Goal: Information Seeking & Learning: Check status

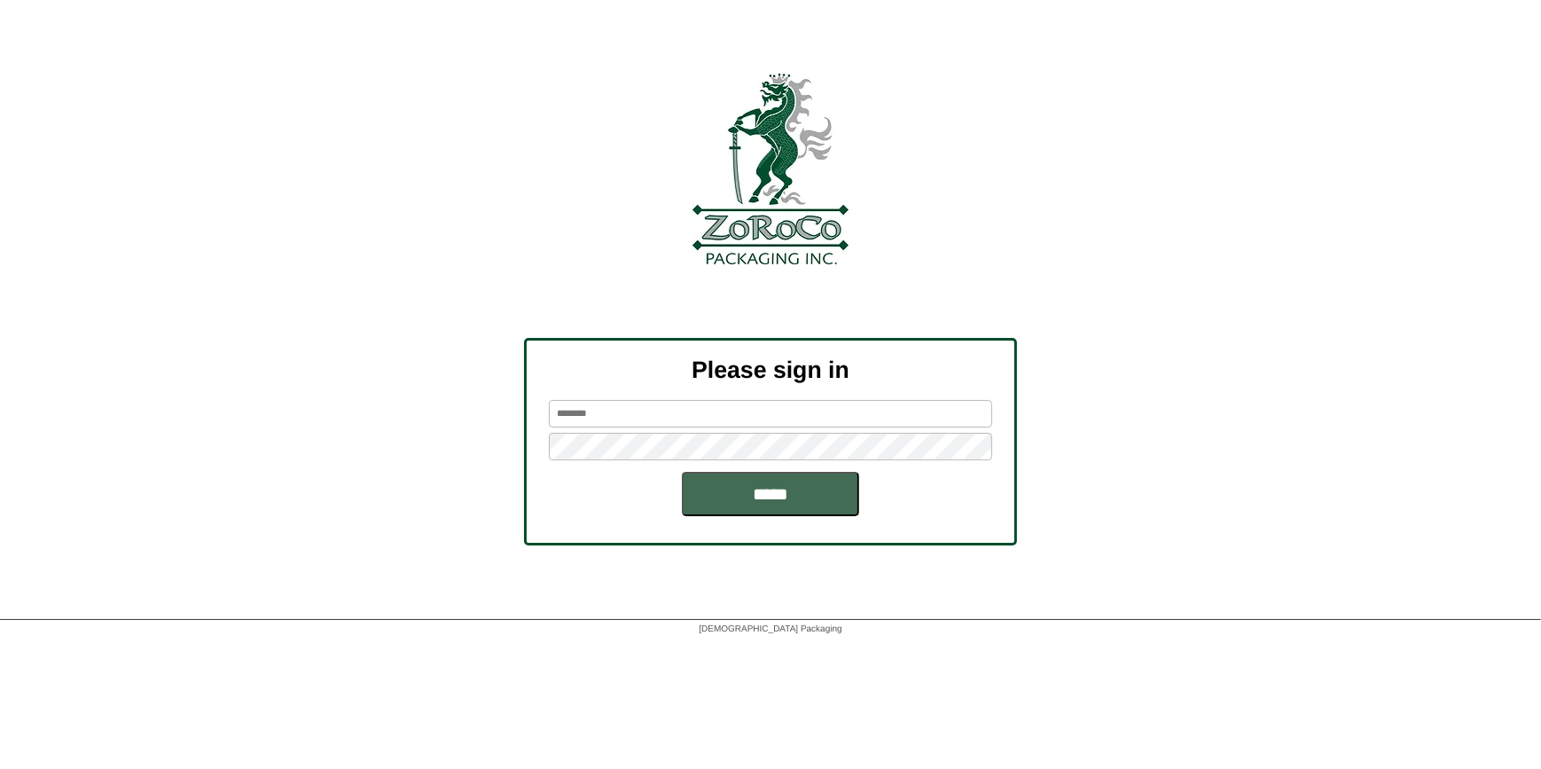
type input "******"
click at [779, 506] on input "*****" at bounding box center [770, 494] width 177 height 44
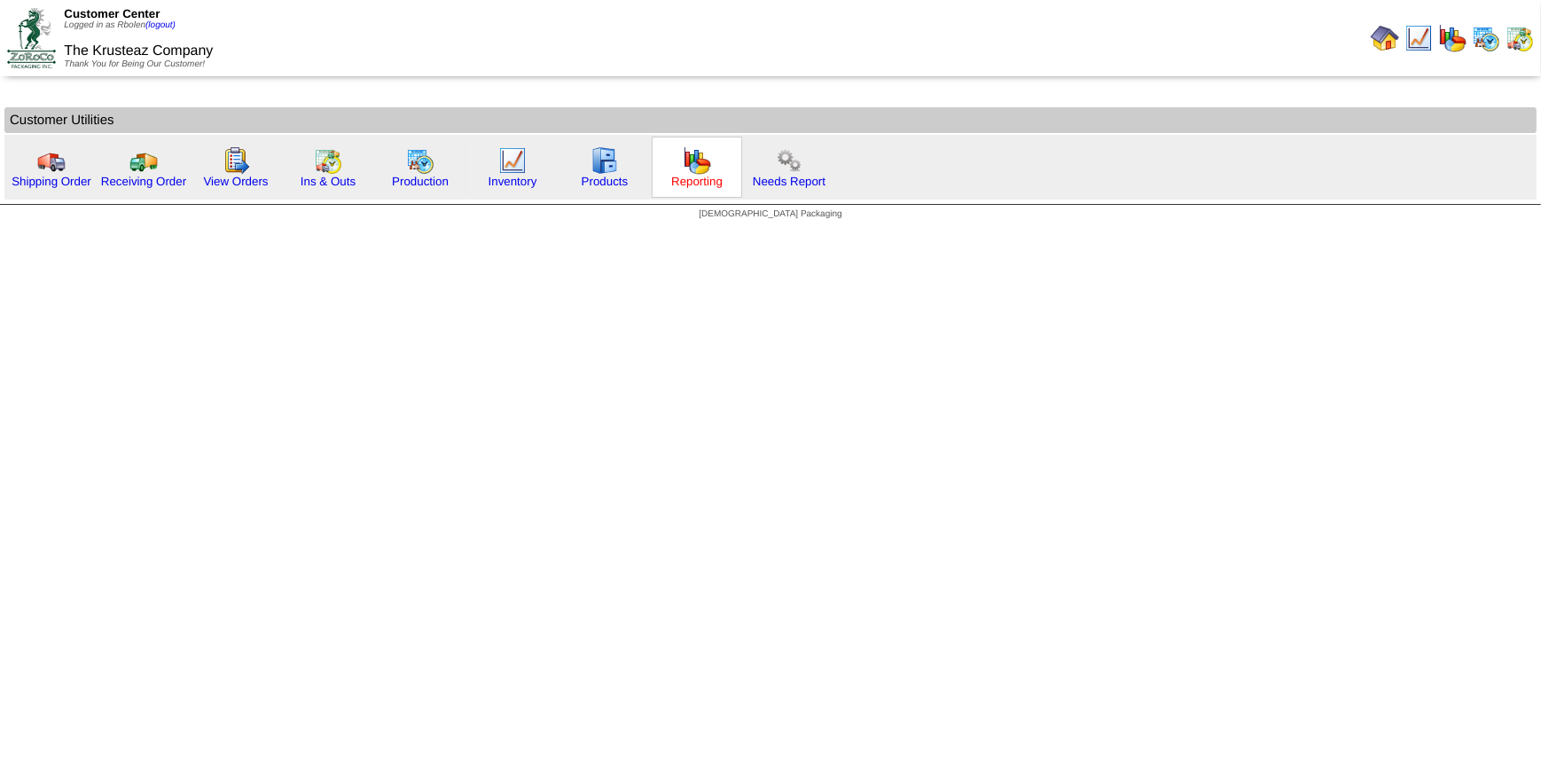
click at [682, 183] on link "Reporting" at bounding box center [696, 181] width 51 height 13
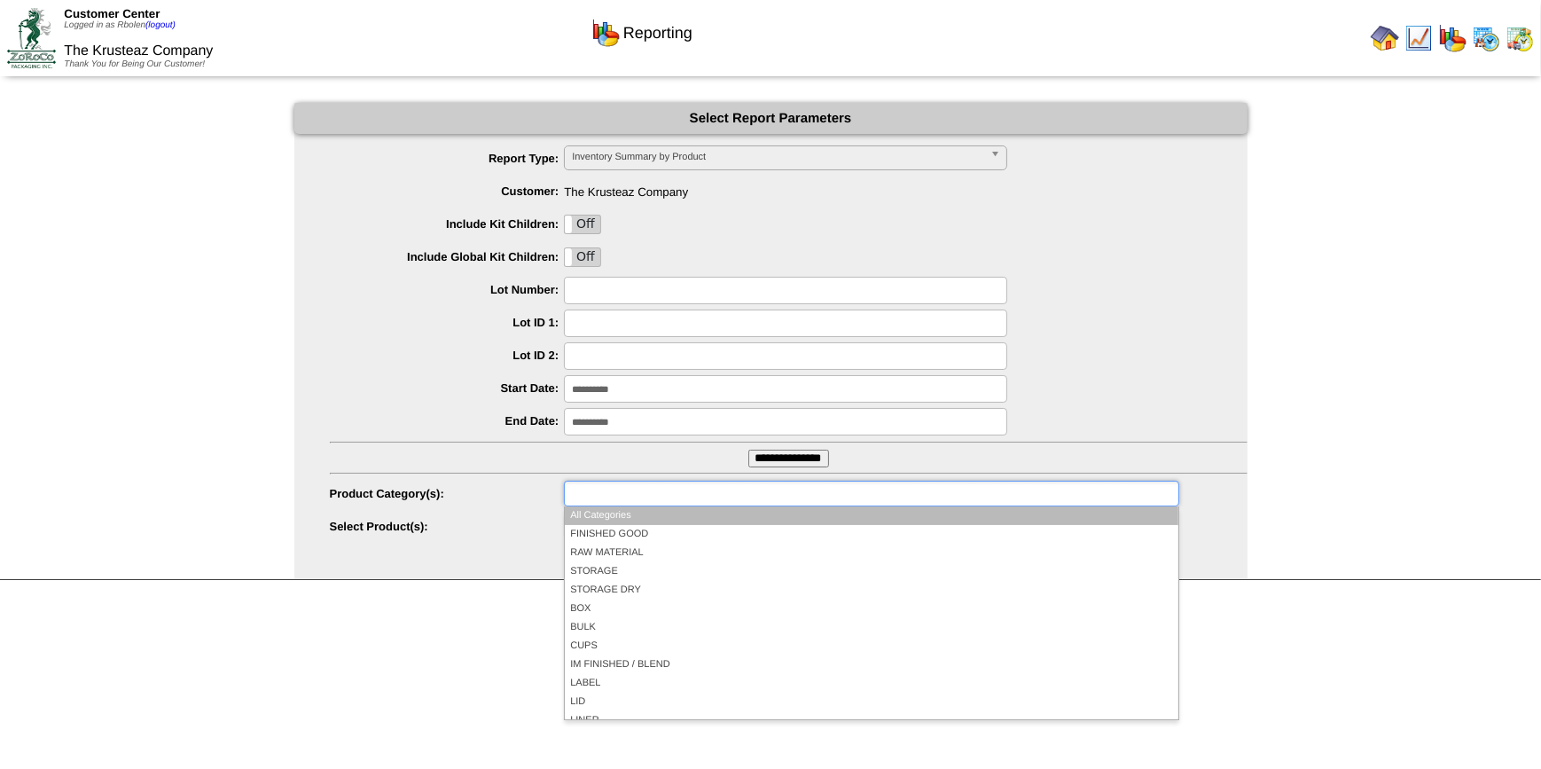
click at [657, 500] on input "text" at bounding box center [626, 493] width 114 height 22
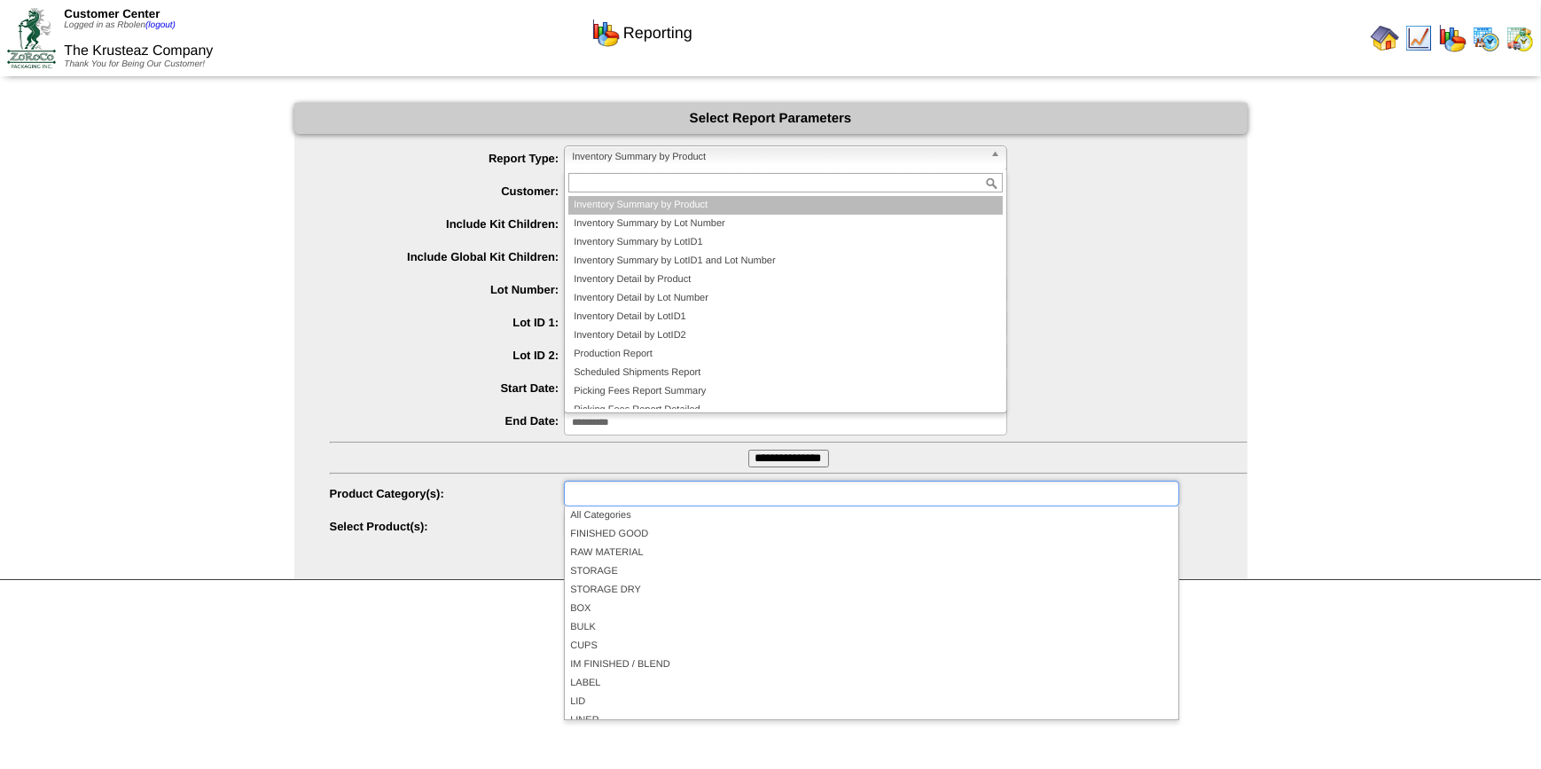
click at [672, 148] on span "Inventory Summary by Product" at bounding box center [778, 156] width 412 height 21
type input "**********"
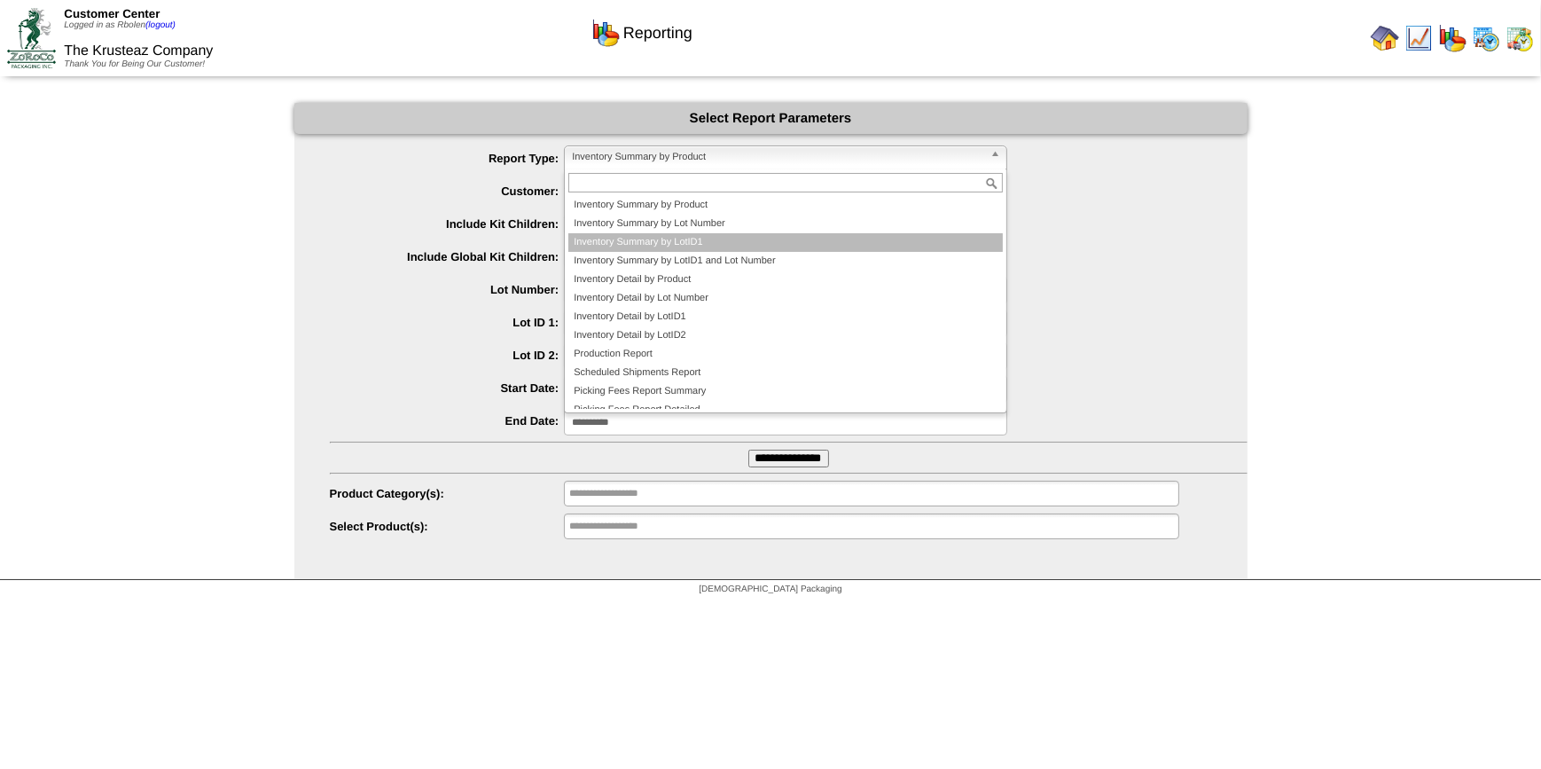
click at [780, 239] on li "Inventory Summary by LotID1" at bounding box center [786, 242] width 435 height 19
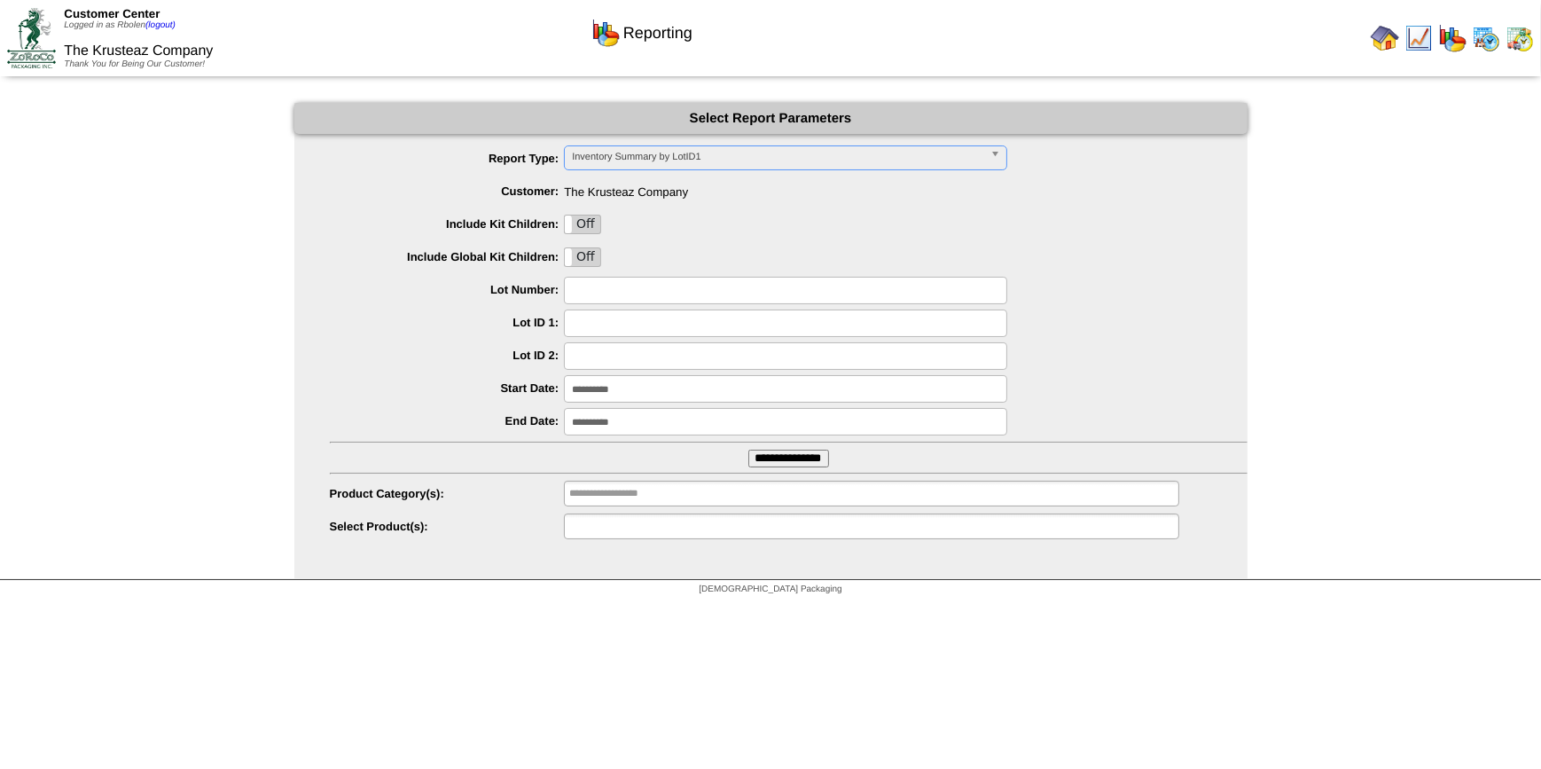
click at [694, 529] on ul at bounding box center [871, 527] width 615 height 26
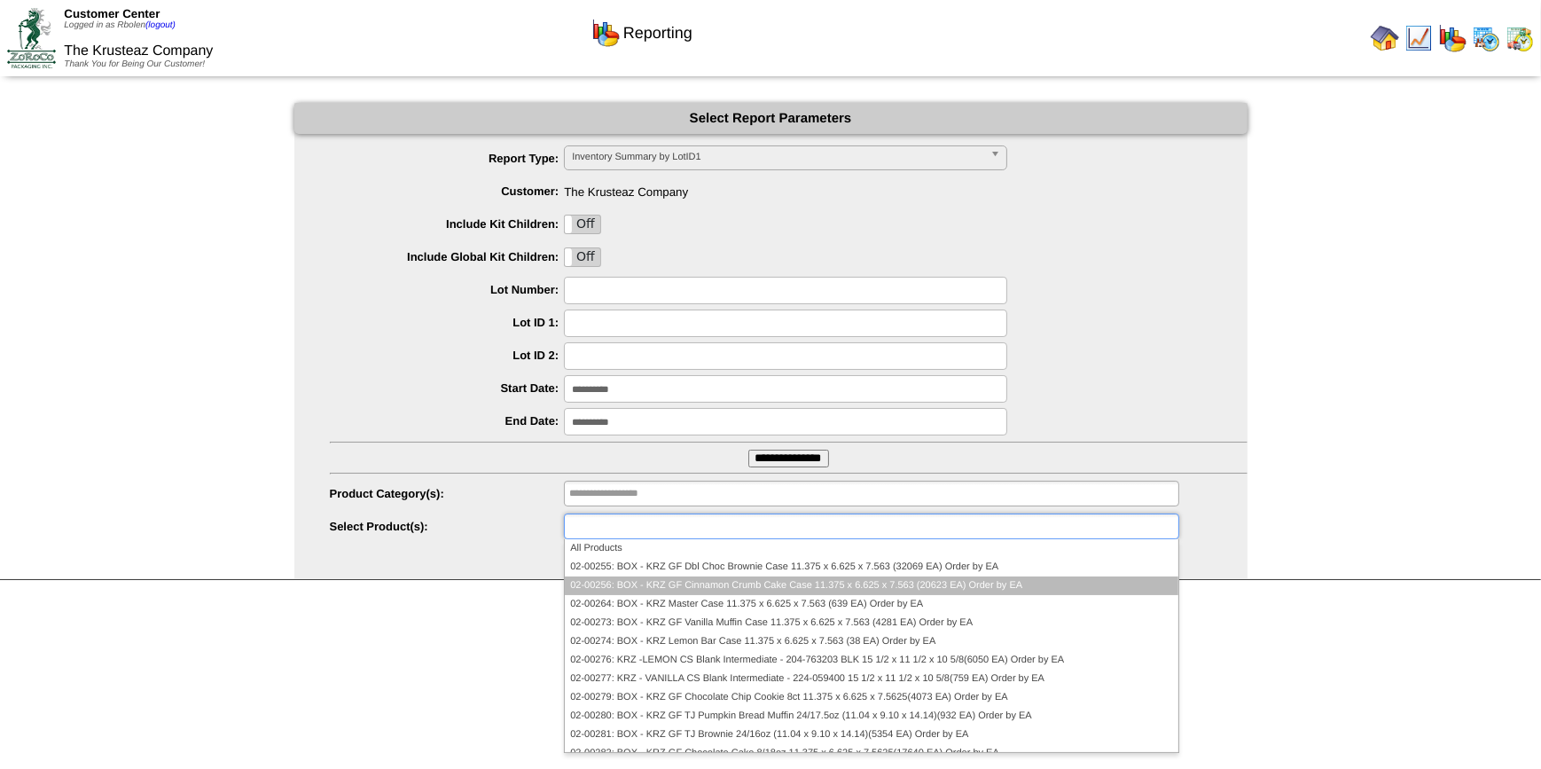
click at [737, 584] on li "02-00256: BOX - KRZ GF Cinnamon Crumb Cake Case 11.375 x 6.625 x 7.563 (20623 E…" at bounding box center [871, 585] width 613 height 19
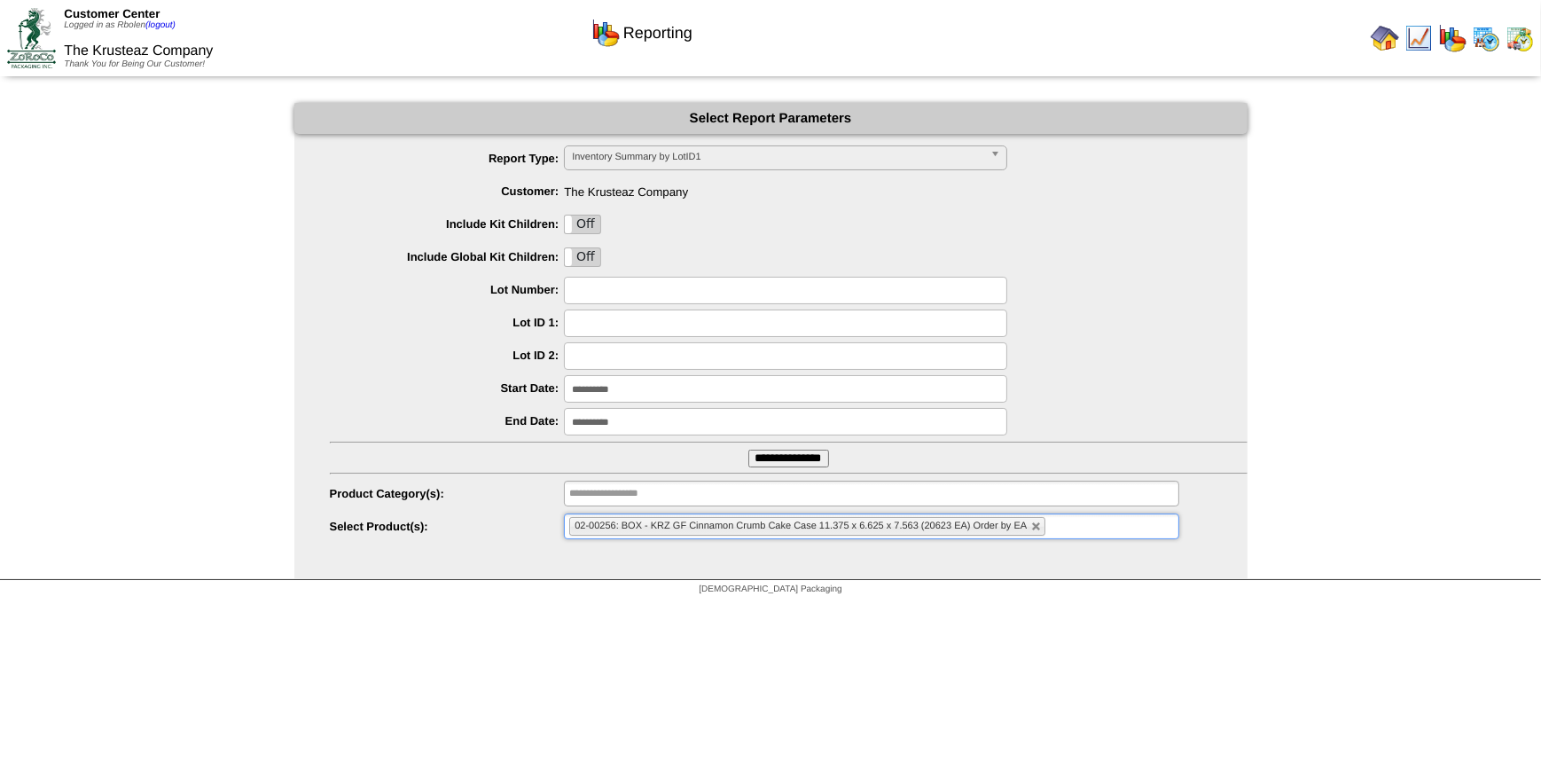
click at [746, 523] on span "02-00256: BOX - KRZ GF Cinnamon Crumb Cake Case 11.375 x 6.625 x 7.563 (20623 E…" at bounding box center [801, 526] width 452 height 11
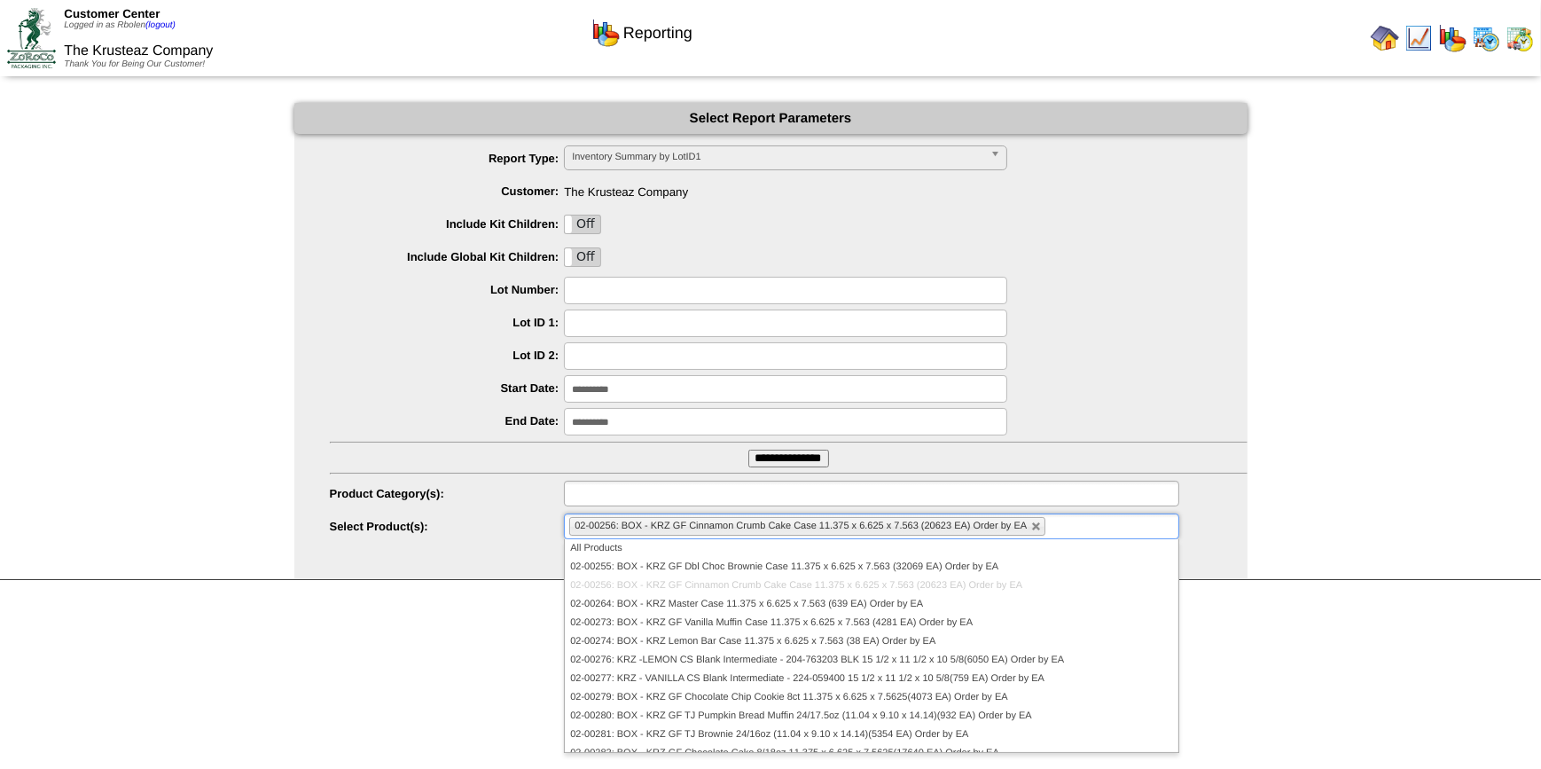
click at [709, 495] on ul at bounding box center [871, 494] width 615 height 26
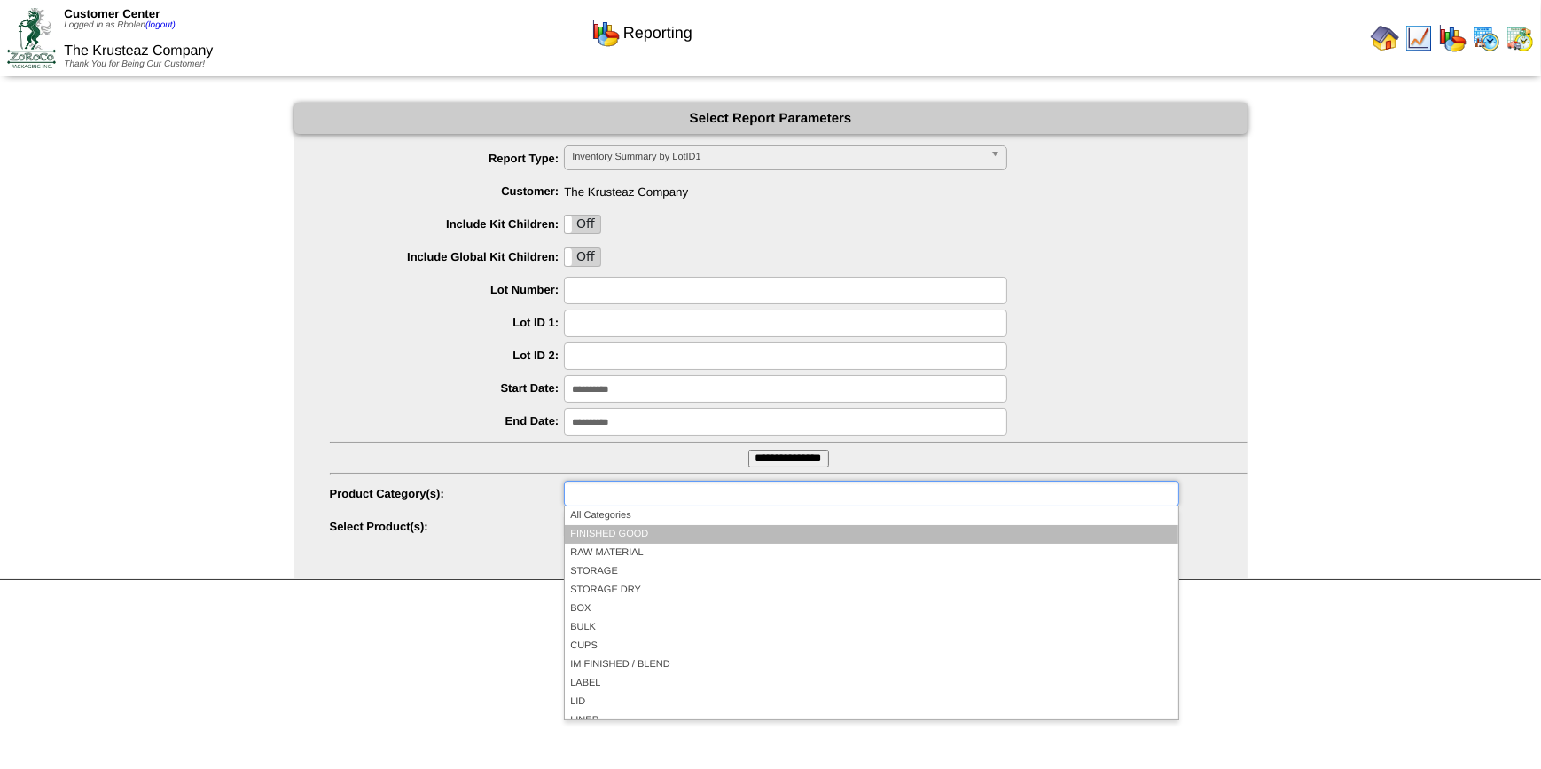
click at [707, 533] on li "FINISHED GOOD" at bounding box center [871, 534] width 613 height 19
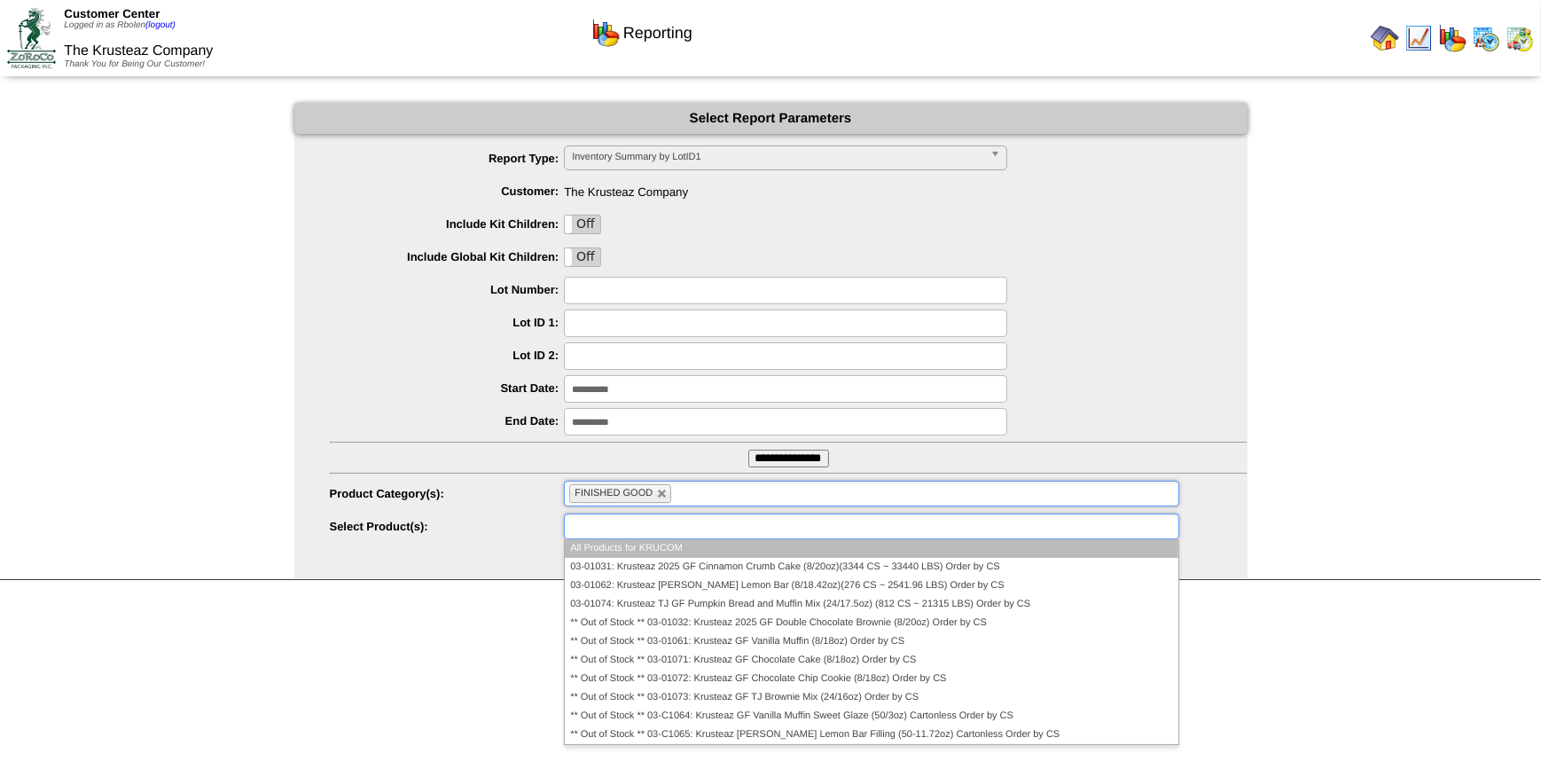
click at [733, 536] on ul at bounding box center [871, 527] width 615 height 26
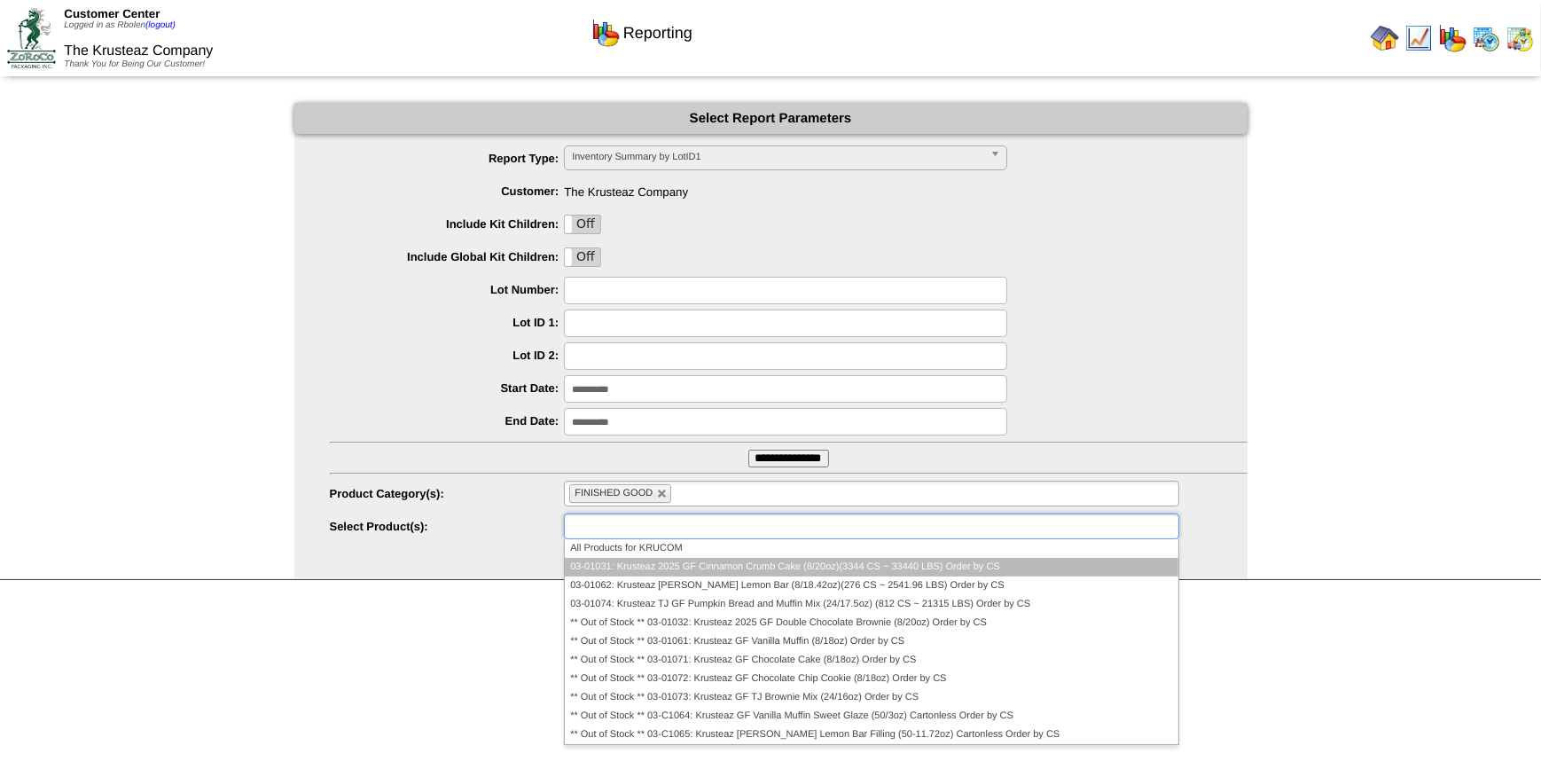
click at [737, 569] on li "03-01031: Krusteaz 2025 GF Cinnamon Crumb Cake (8/20oz)(3344 CS ~ 33440 LBS) Or…" at bounding box center [871, 567] width 613 height 19
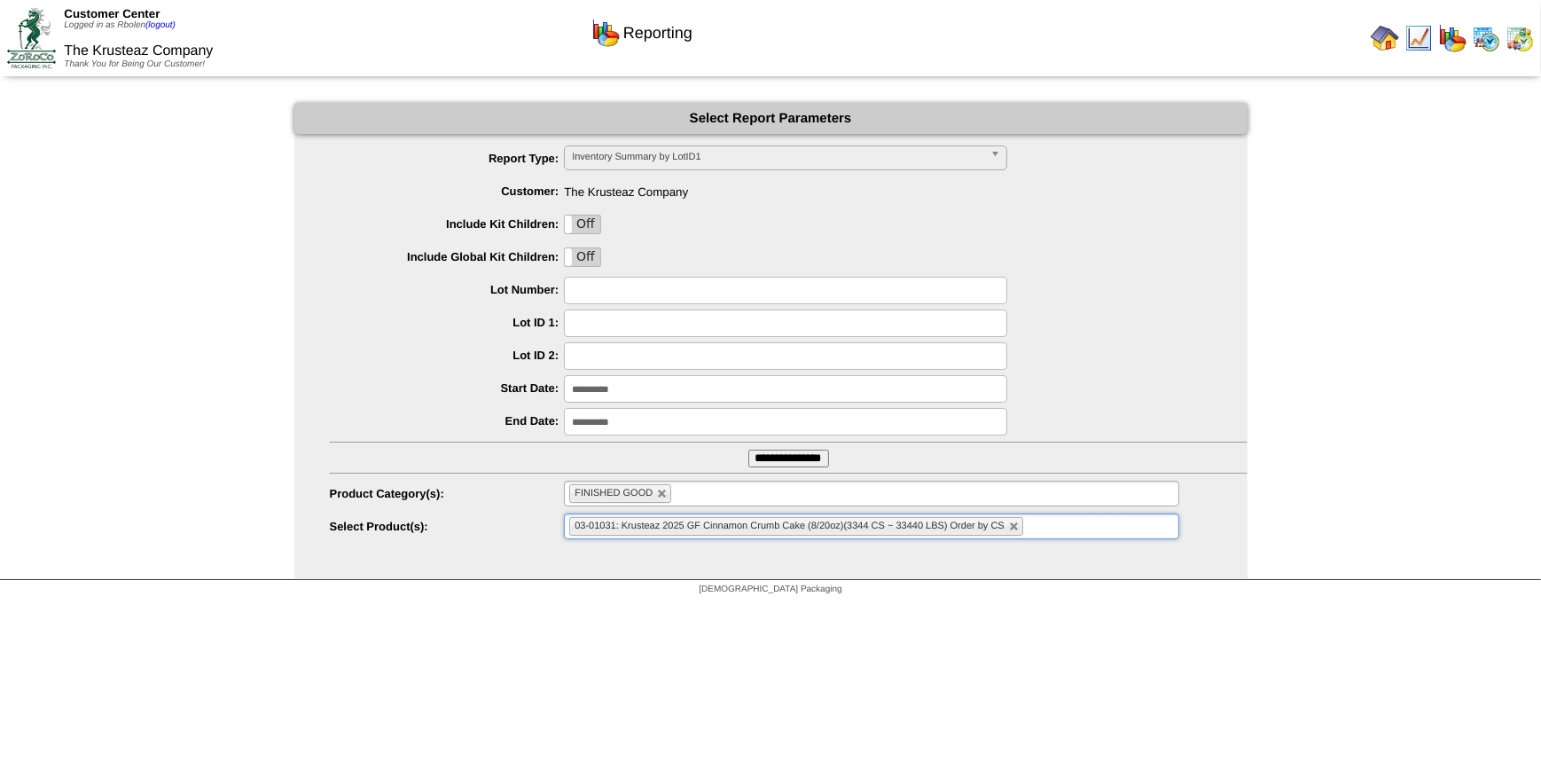
click at [710, 393] on input "**********" at bounding box center [785, 388] width 443 height 27
click at [827, 456] on input "**********" at bounding box center [789, 459] width 81 height 18
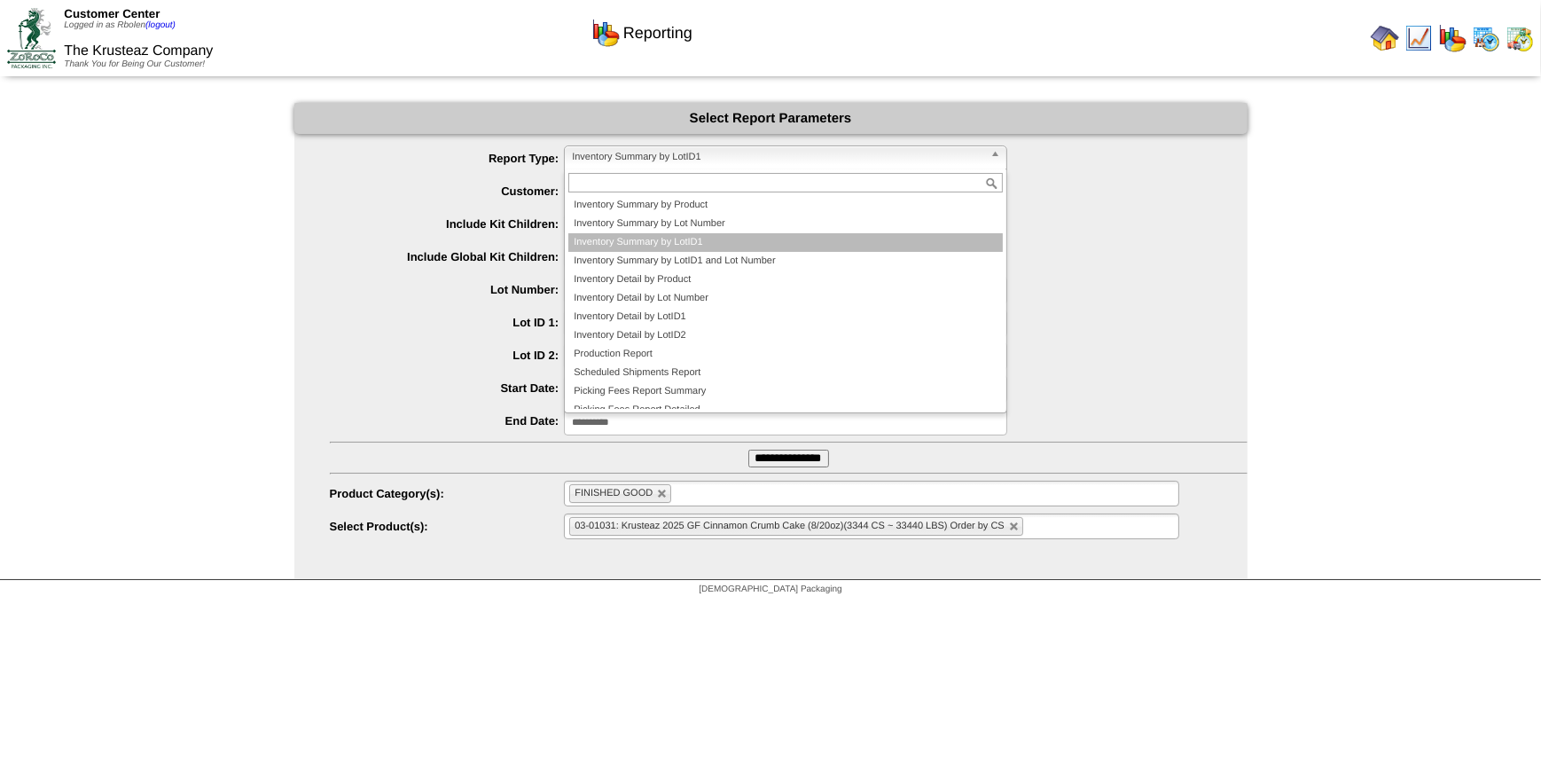
click at [644, 151] on span "Inventory Summary by LotID1" at bounding box center [778, 156] width 412 height 21
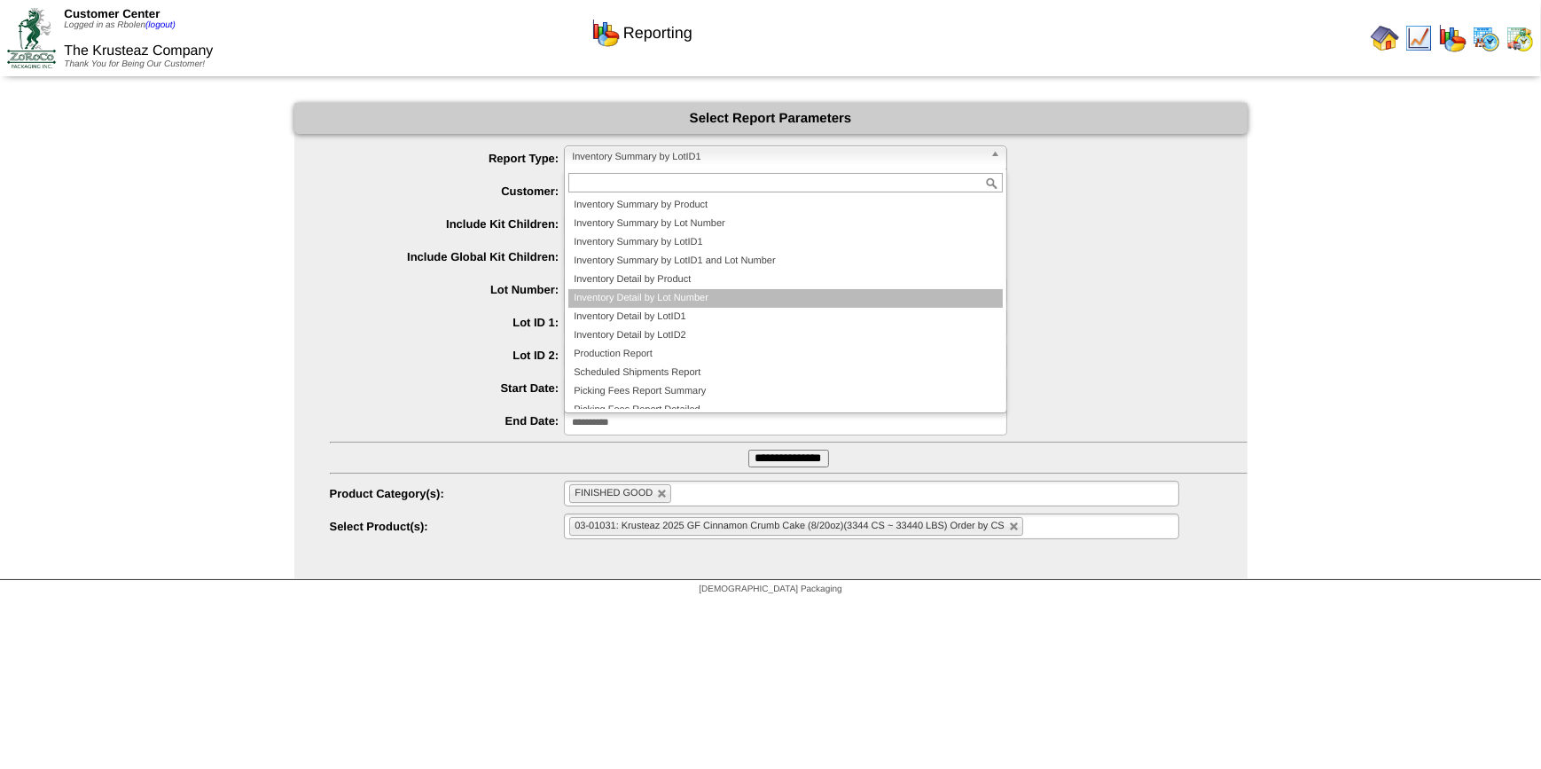
click at [722, 293] on li "Inventory Detail by Lot Number" at bounding box center [786, 298] width 435 height 19
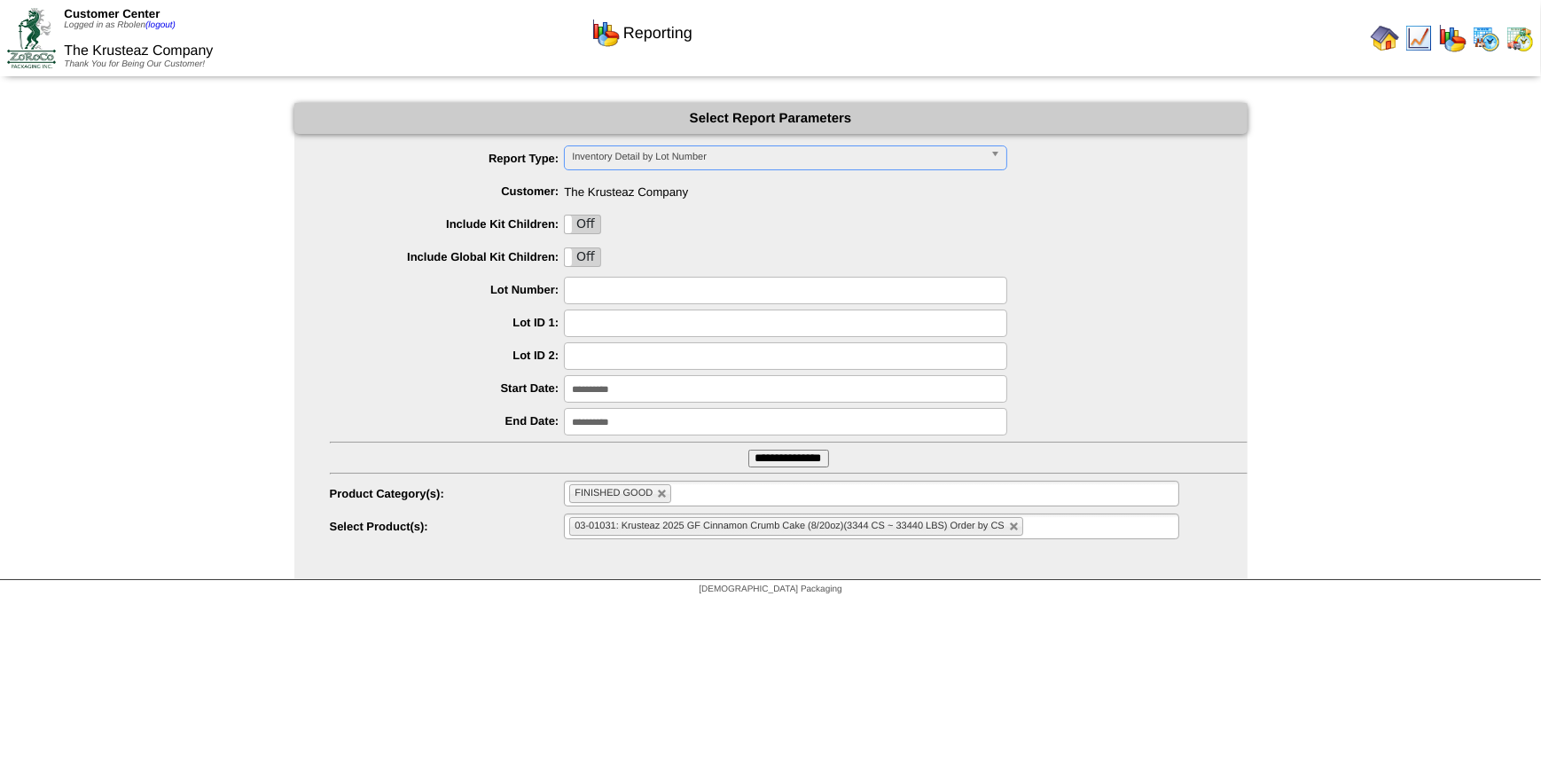
click at [787, 464] on input "**********" at bounding box center [789, 459] width 81 height 18
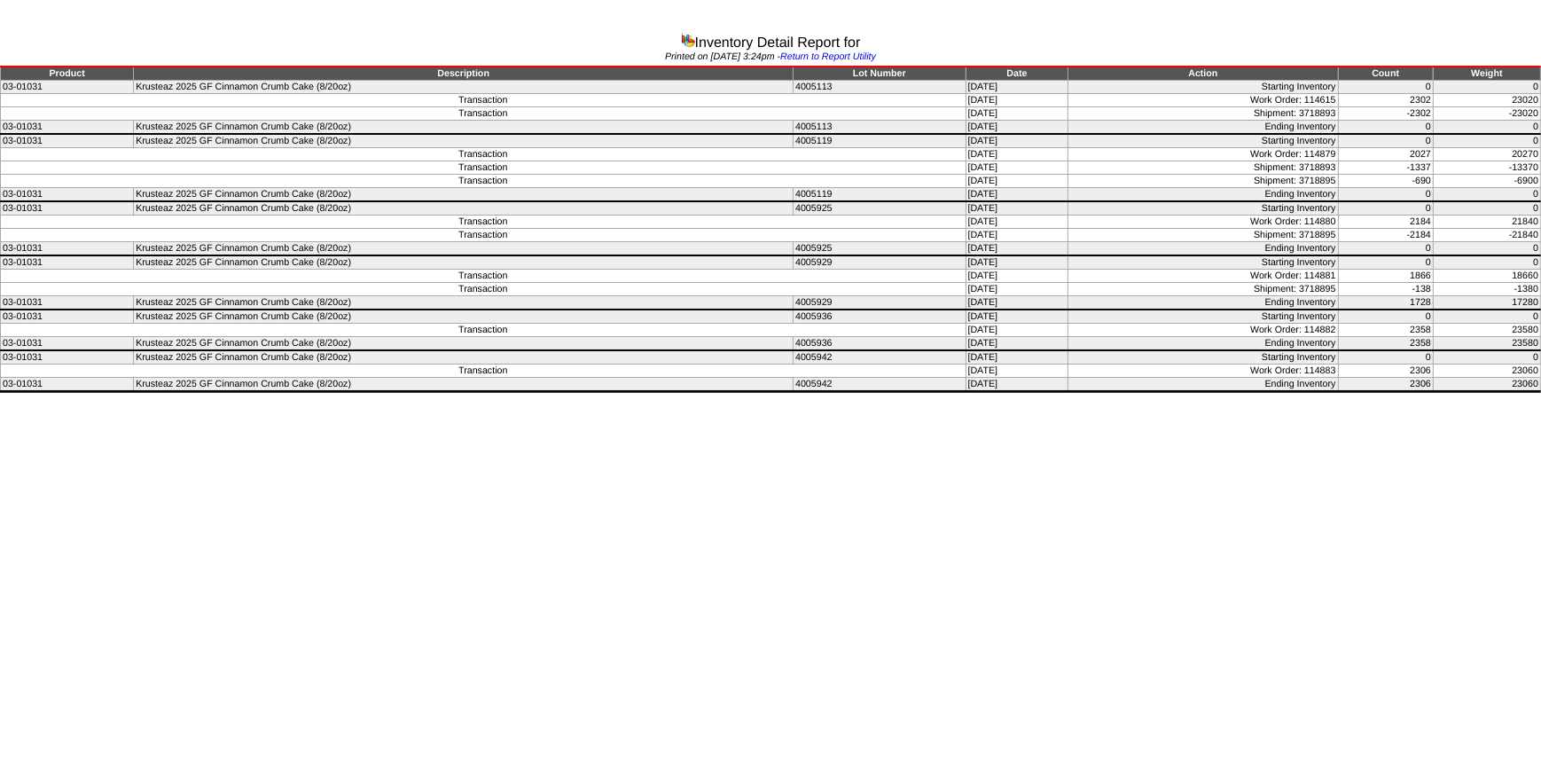
click at [1420, 99] on td "2302" at bounding box center [1385, 100] width 95 height 13
drag, startPoint x: 1420, startPoint y: 99, endPoint x: 1410, endPoint y: 148, distance: 49.7
click at [1410, 148] on td "2027" at bounding box center [1385, 154] width 95 height 13
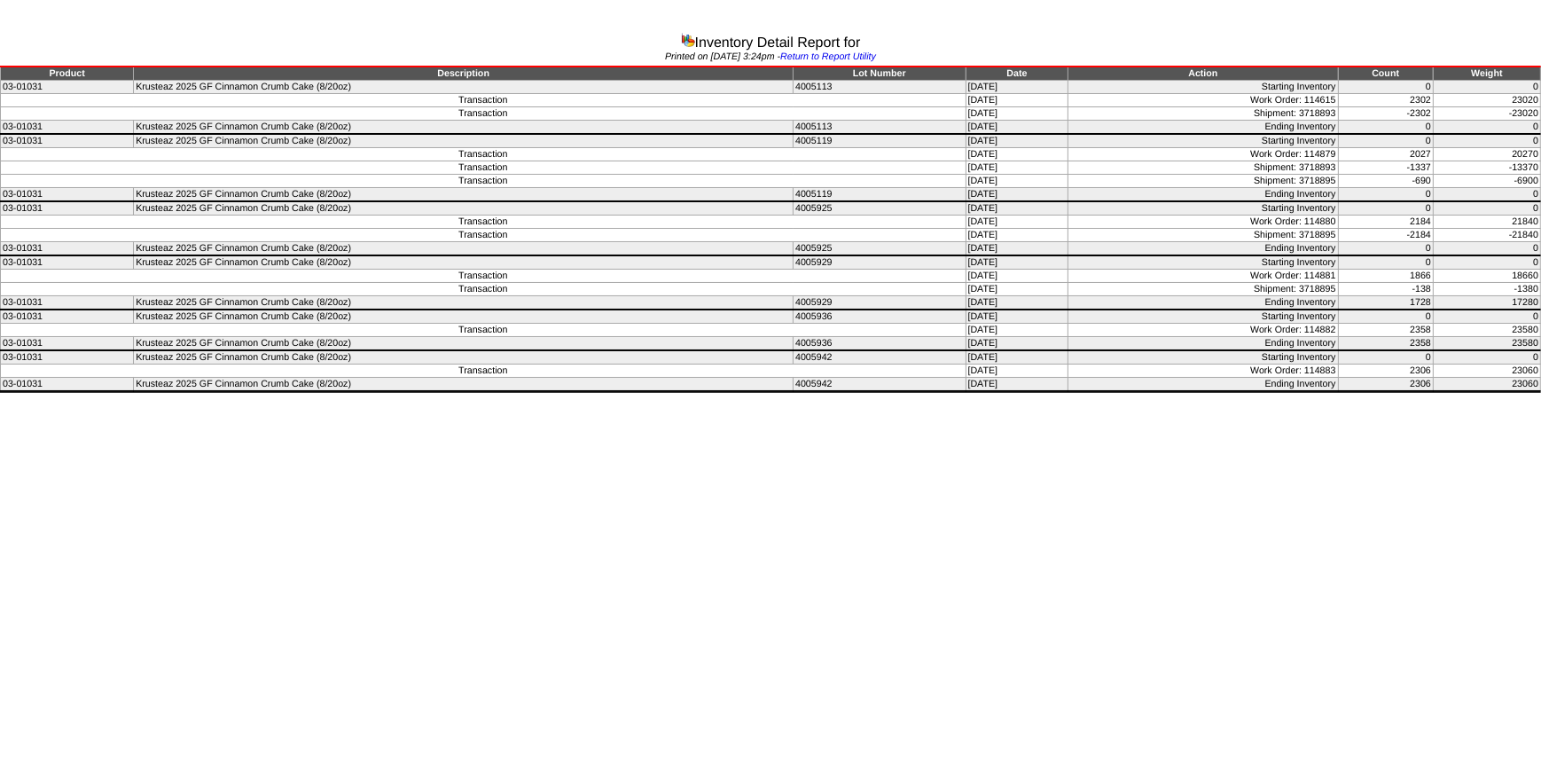
drag, startPoint x: 1410, startPoint y: 148, endPoint x: 1411, endPoint y: 219, distance: 71.0
click at [1411, 219] on td "2184" at bounding box center [1385, 222] width 95 height 13
drag, startPoint x: 1411, startPoint y: 219, endPoint x: 1411, endPoint y: 270, distance: 50.6
click at [1411, 270] on td "1866" at bounding box center [1385, 276] width 95 height 13
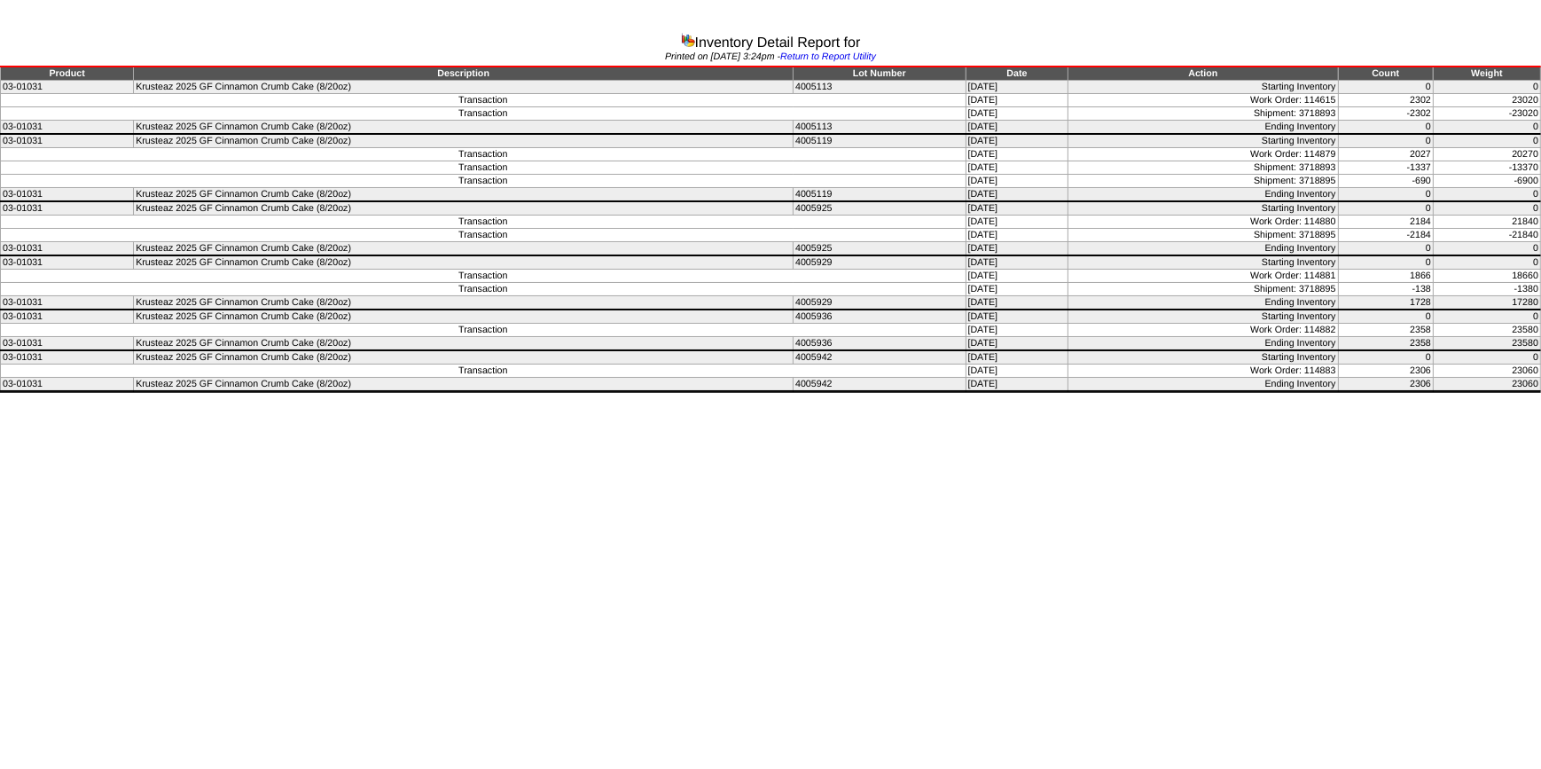
click at [1411, 270] on td "1866" at bounding box center [1385, 276] width 95 height 13
drag, startPoint x: 1411, startPoint y: 270, endPoint x: 1412, endPoint y: 323, distance: 53.2
click at [1412, 324] on td "2358" at bounding box center [1385, 330] width 95 height 13
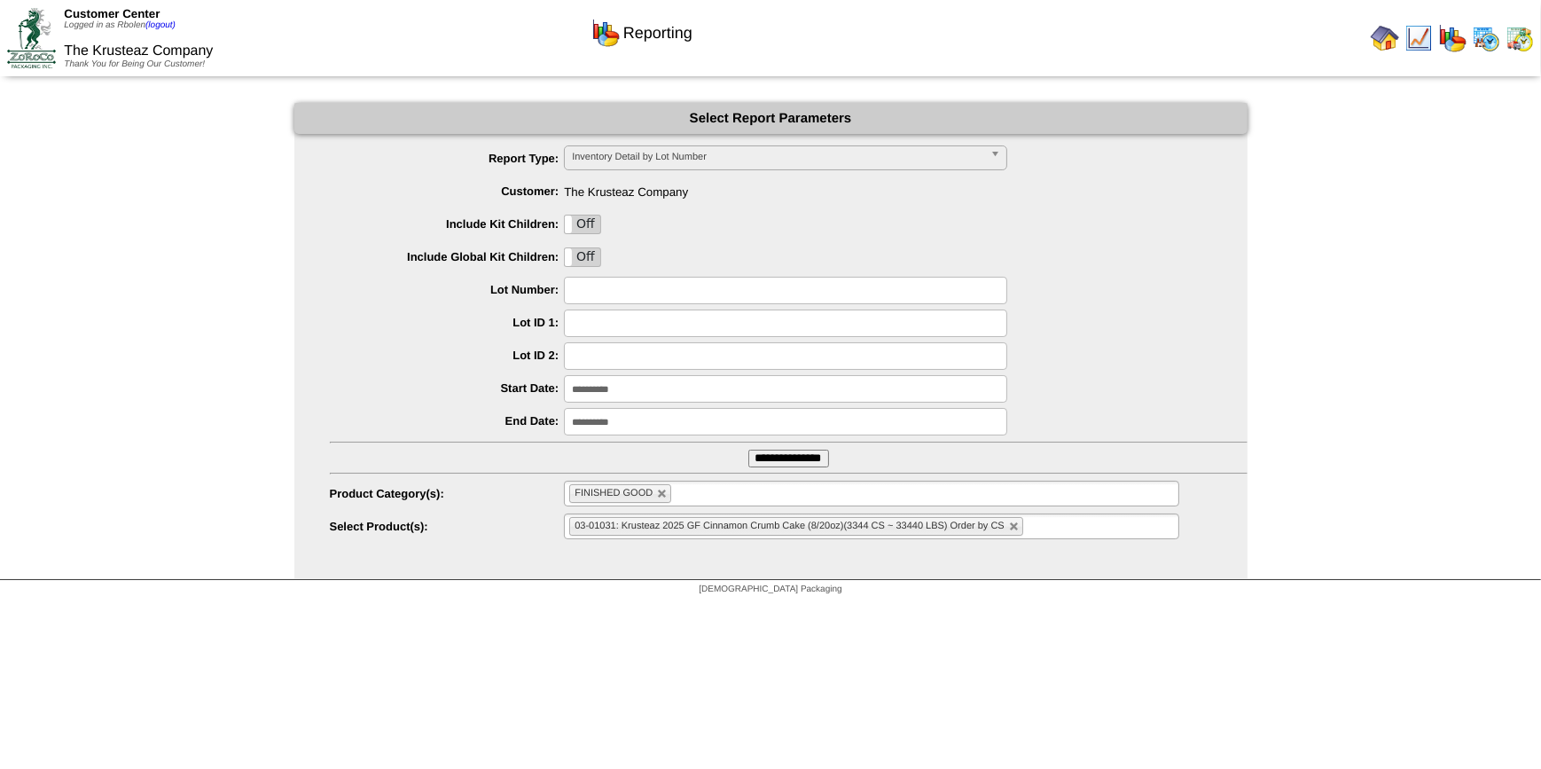
click at [1384, 39] on img at bounding box center [1385, 38] width 28 height 28
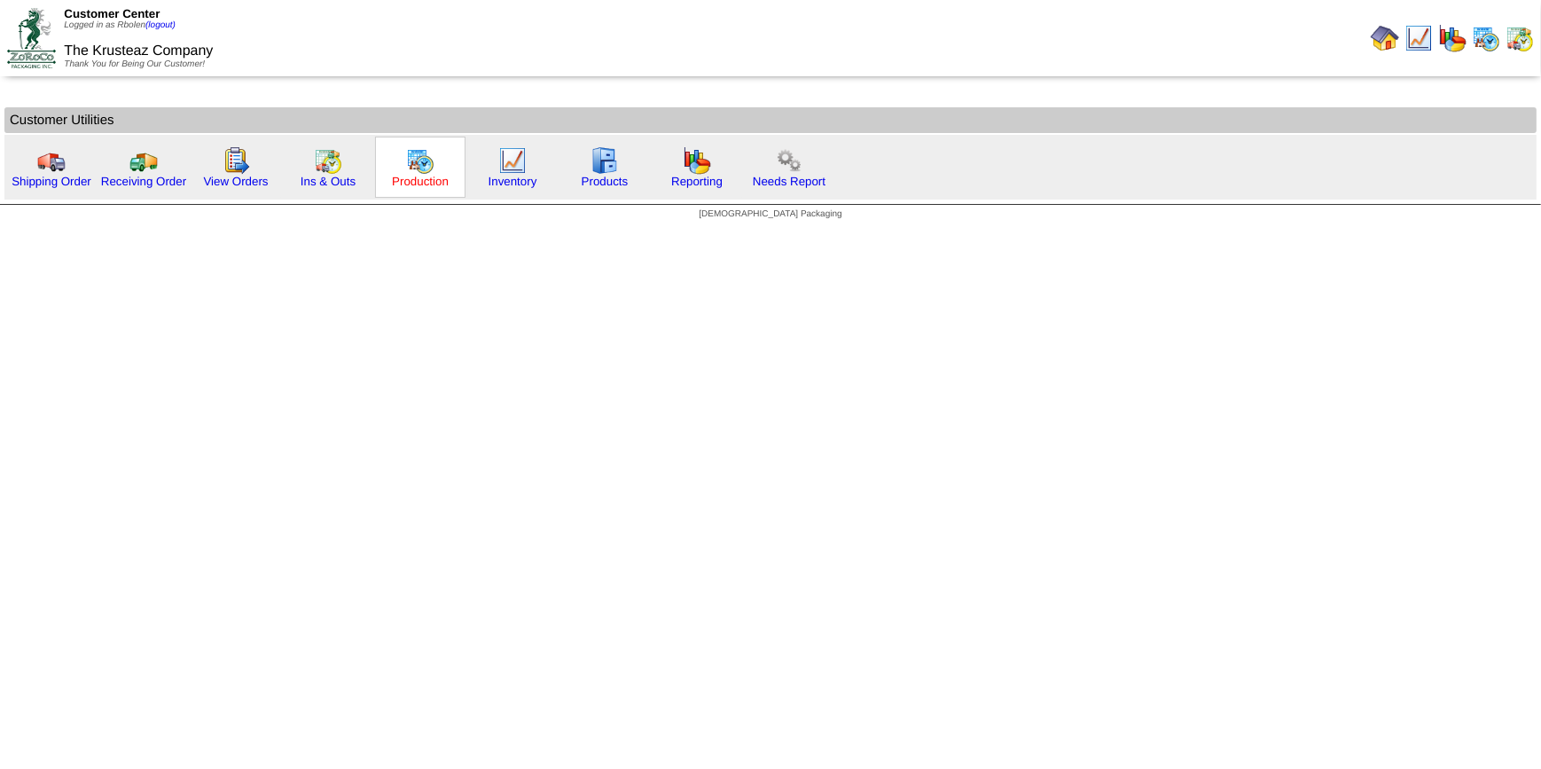
click at [404, 184] on link "Production" at bounding box center [420, 181] width 57 height 13
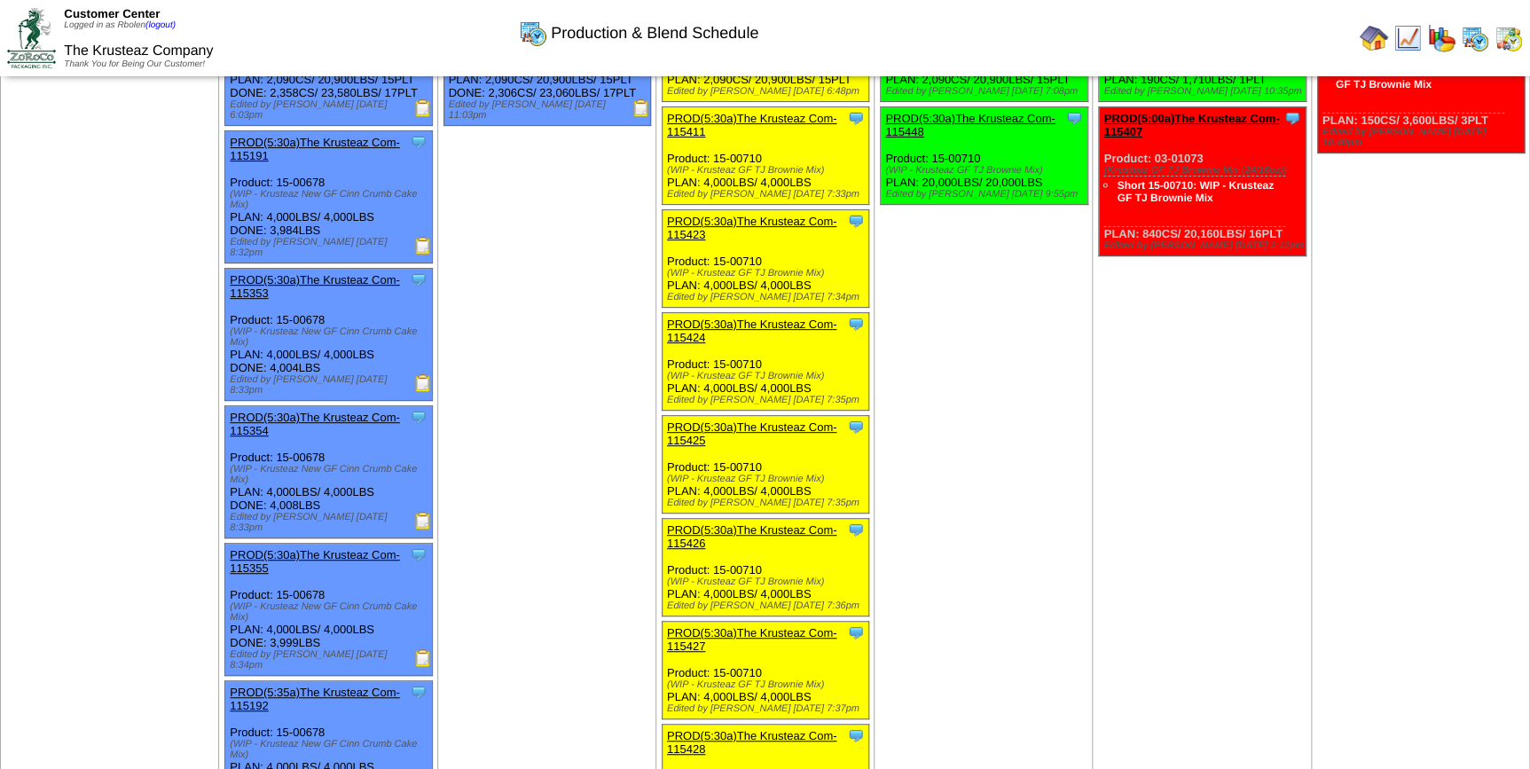
scroll to position [160, 0]
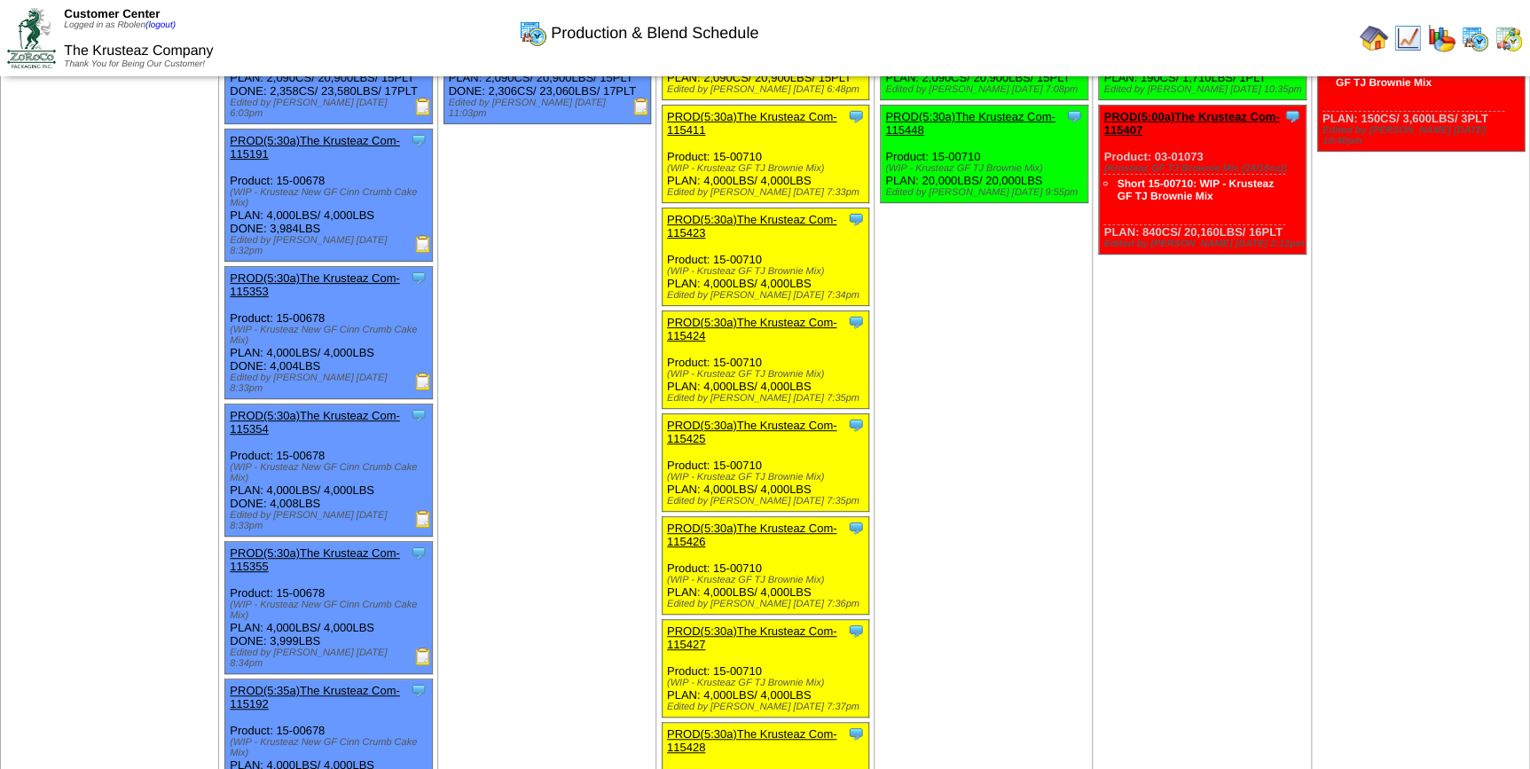
click at [1373, 38] on img at bounding box center [1374, 38] width 28 height 28
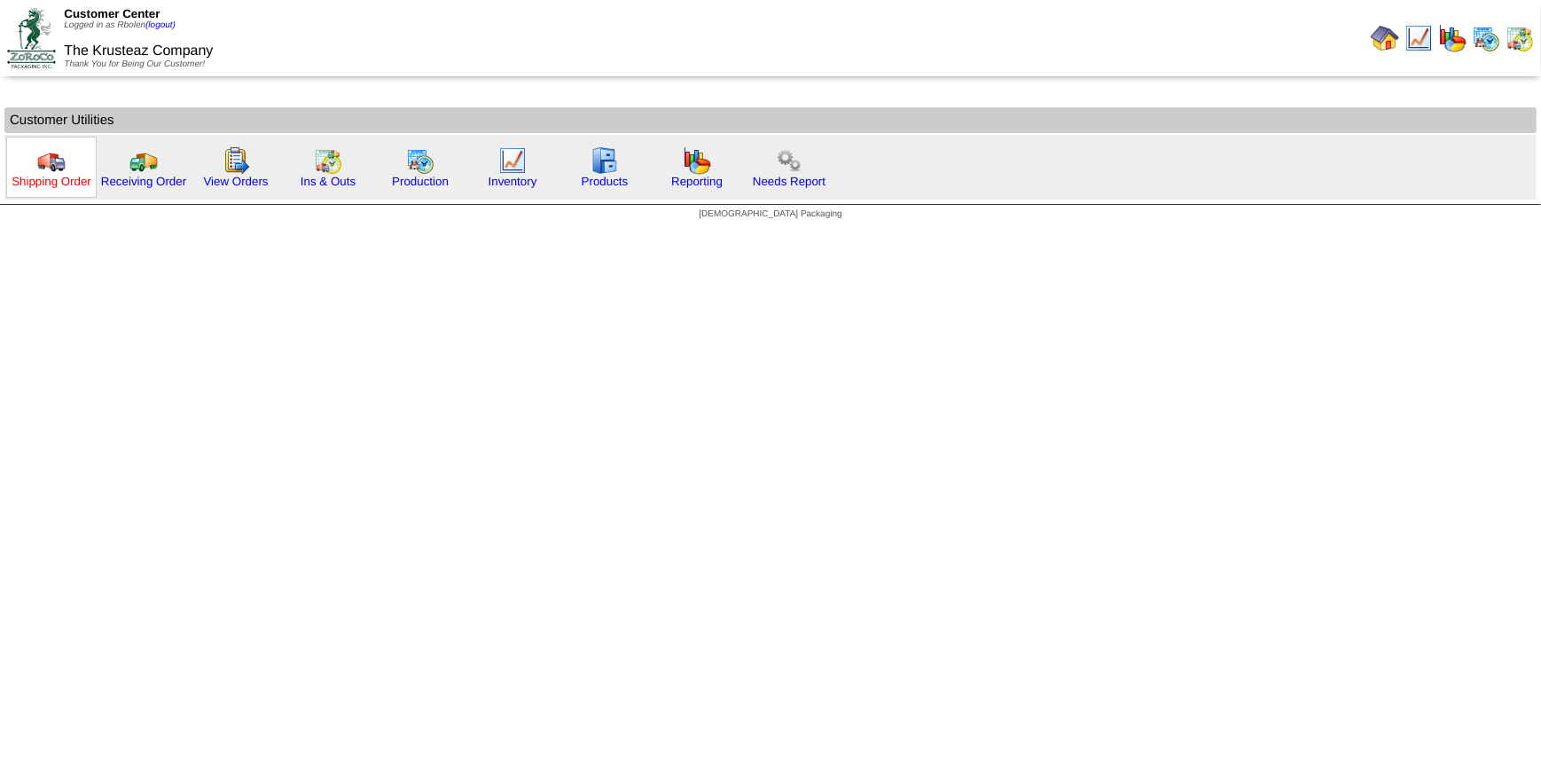
click at [69, 184] on link "Shipping Order" at bounding box center [52, 181] width 80 height 13
